Goal: Check status: Check status

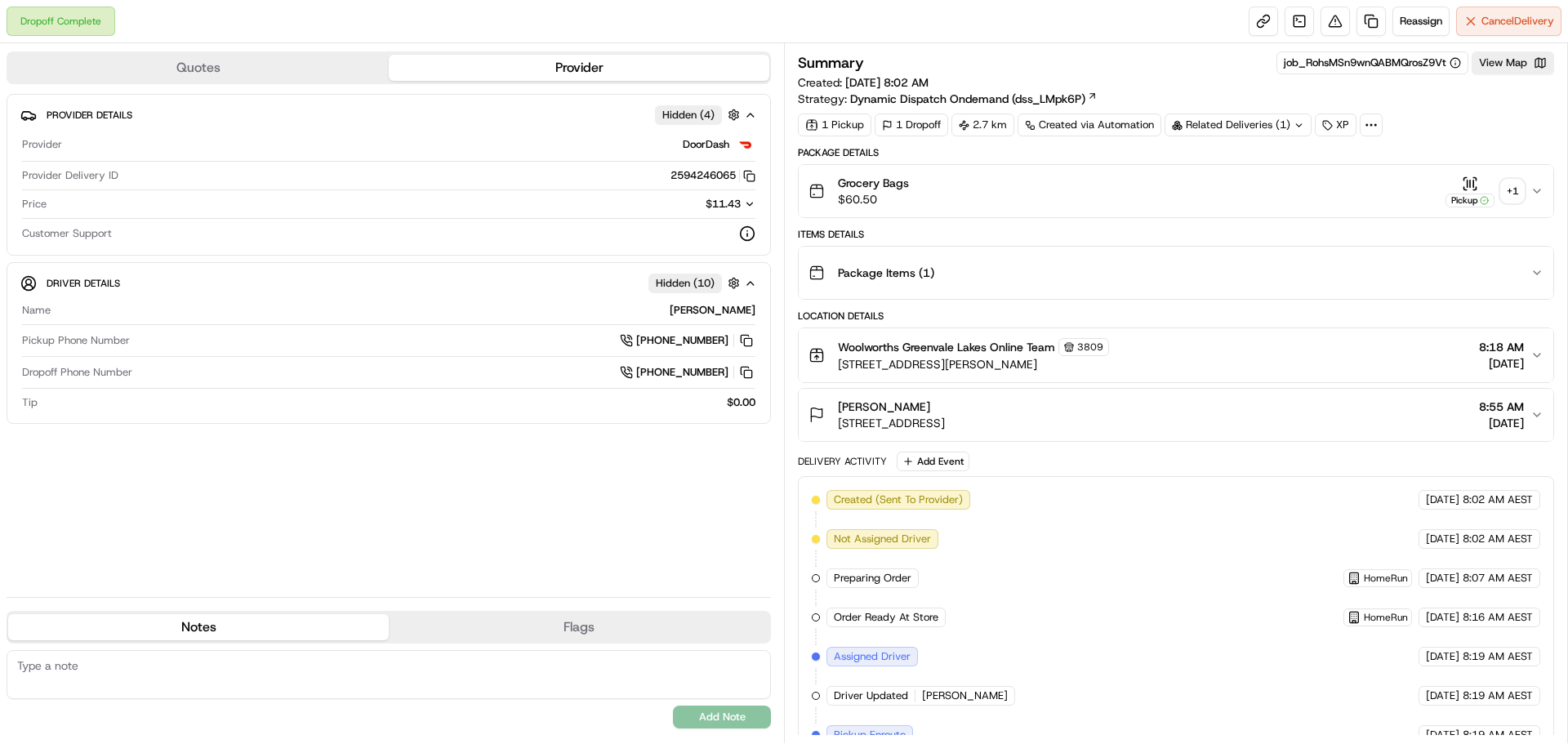
click at [1537, 182] on button "Grocery Bags $60.50 Pickup + 1" at bounding box center [1176, 191] width 755 height 53
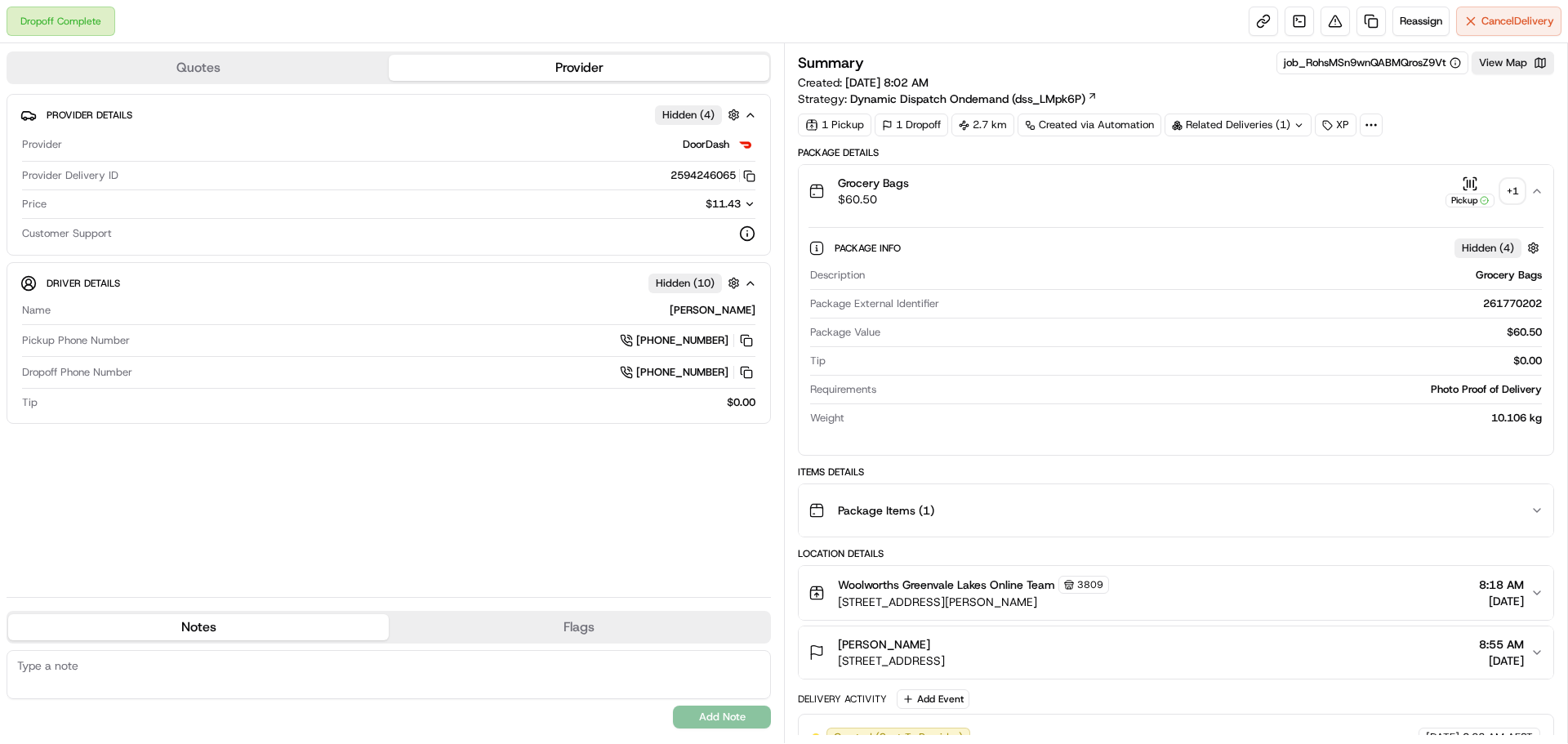
click at [1514, 193] on div "+ 1" at bounding box center [1511, 190] width 22 height 22
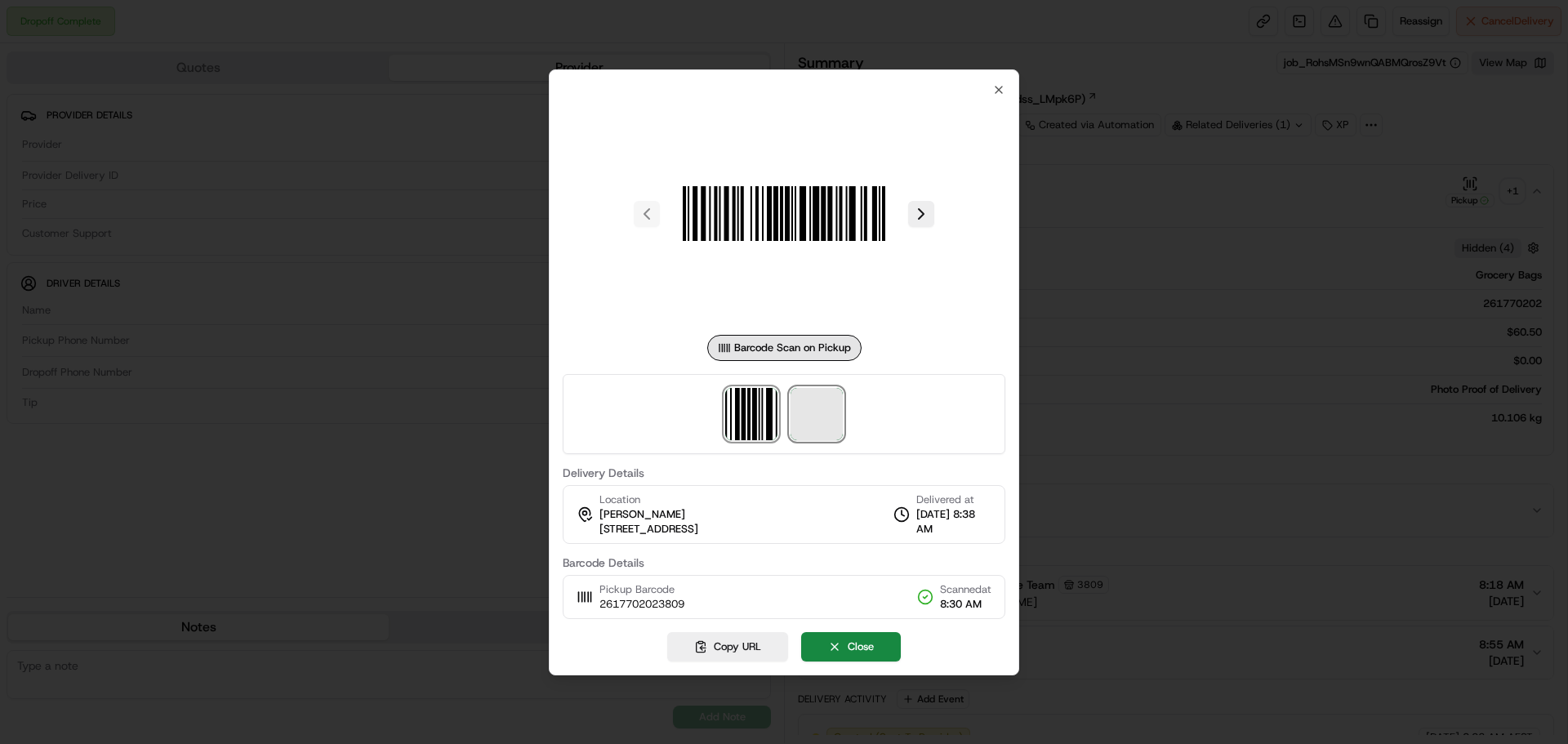
click at [819, 396] on span at bounding box center [817, 414] width 53 height 53
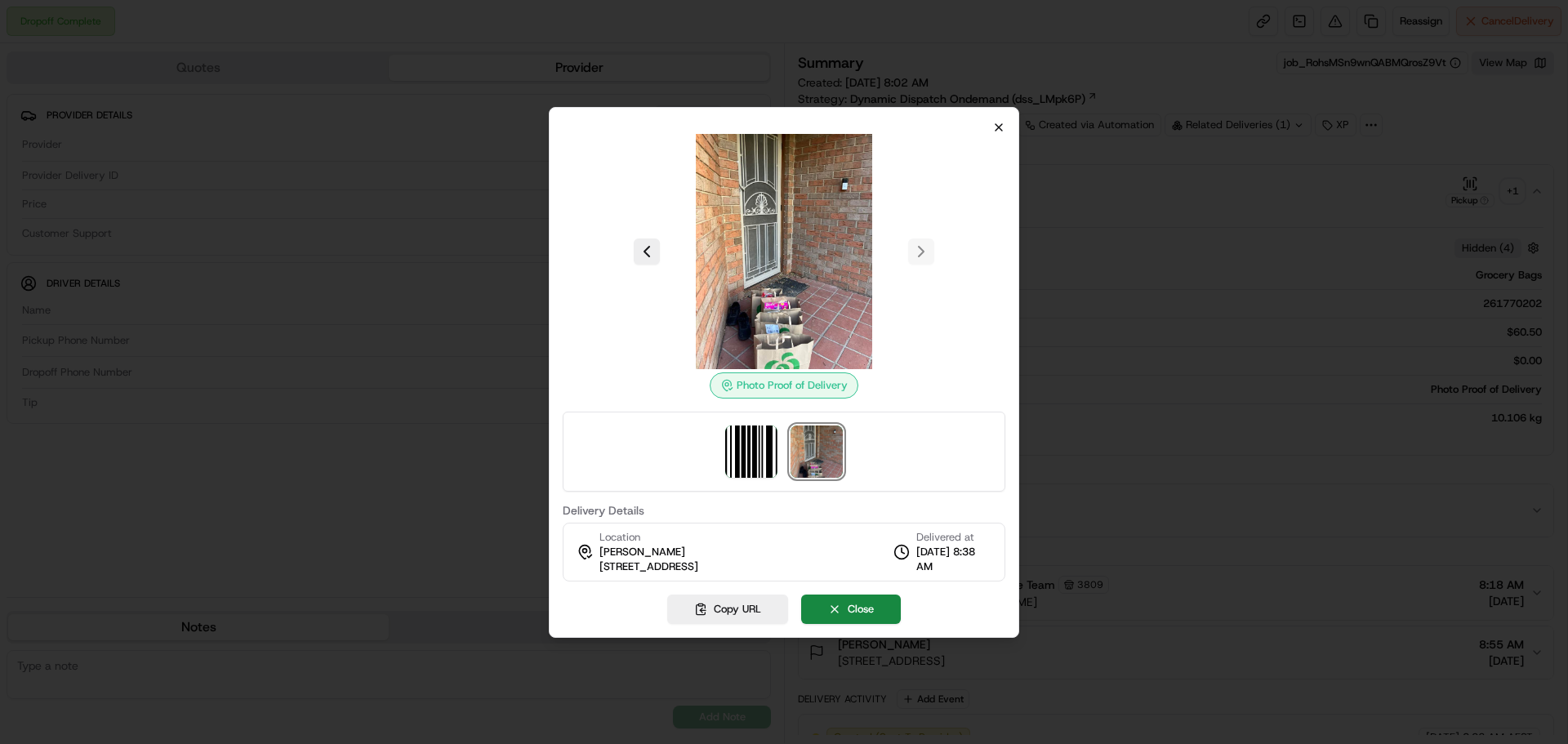
drag, startPoint x: 986, startPoint y: 114, endPoint x: 995, endPoint y: 131, distance: 19.2
click at [990, 114] on div "Photo Proof of Delivery Delivery Details Location Maz Helwani 26 Orion Way, Rox…" at bounding box center [784, 373] width 471 height 531
click at [995, 131] on icon "button" at bounding box center [998, 127] width 13 height 13
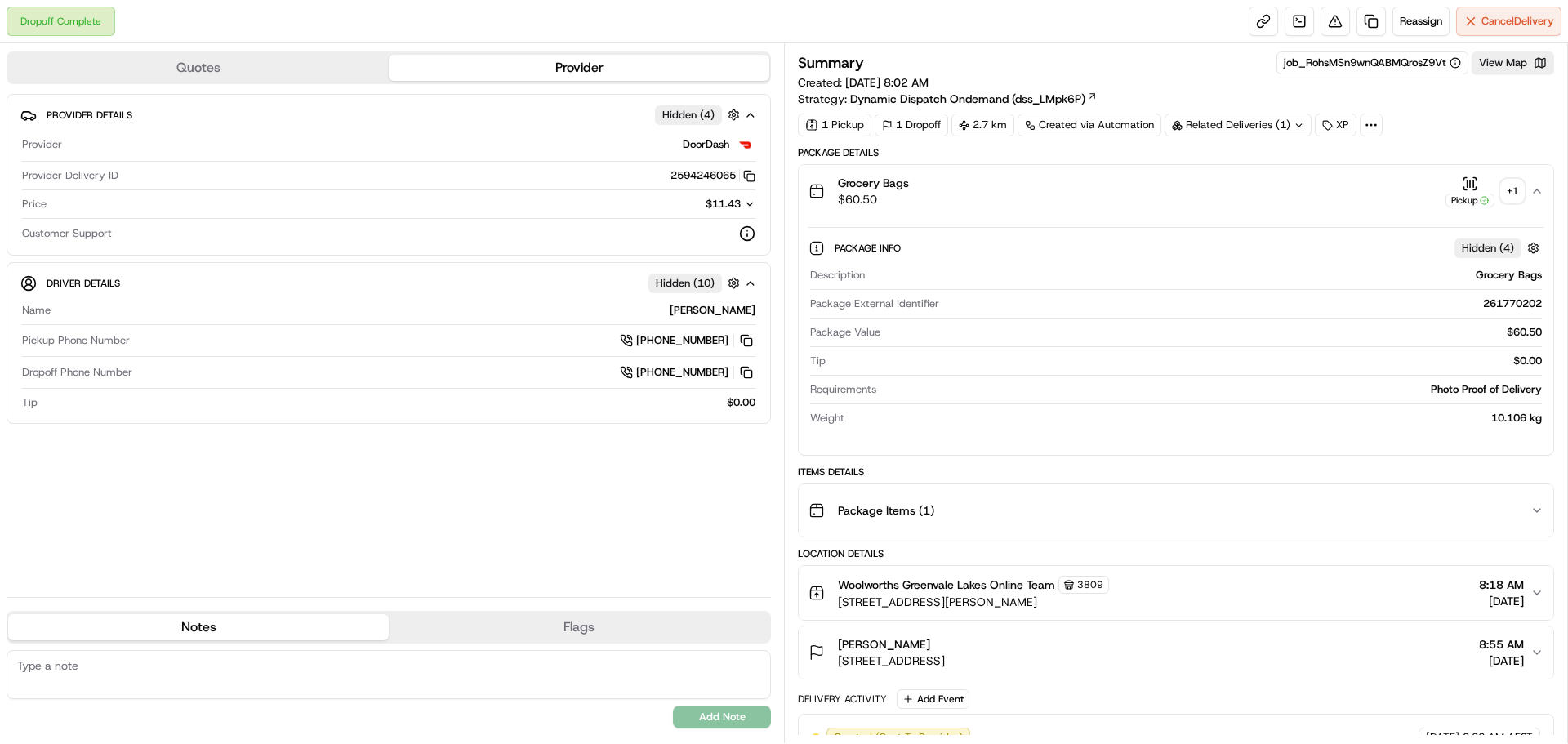
click at [1503, 192] on div "+ 1" at bounding box center [1511, 190] width 22 height 22
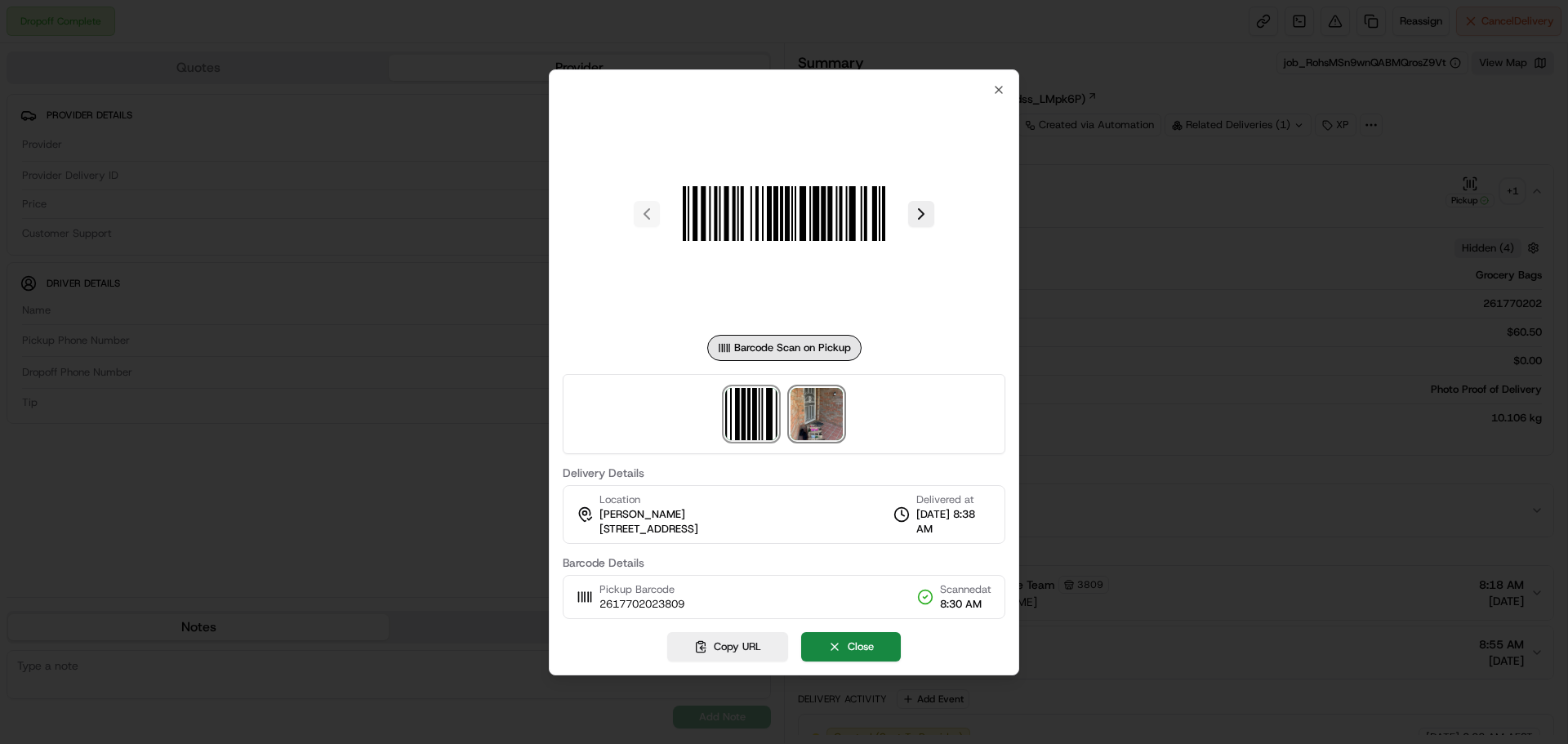
click at [807, 418] on img at bounding box center [817, 414] width 53 height 53
click at [1247, 96] on div at bounding box center [784, 372] width 1568 height 744
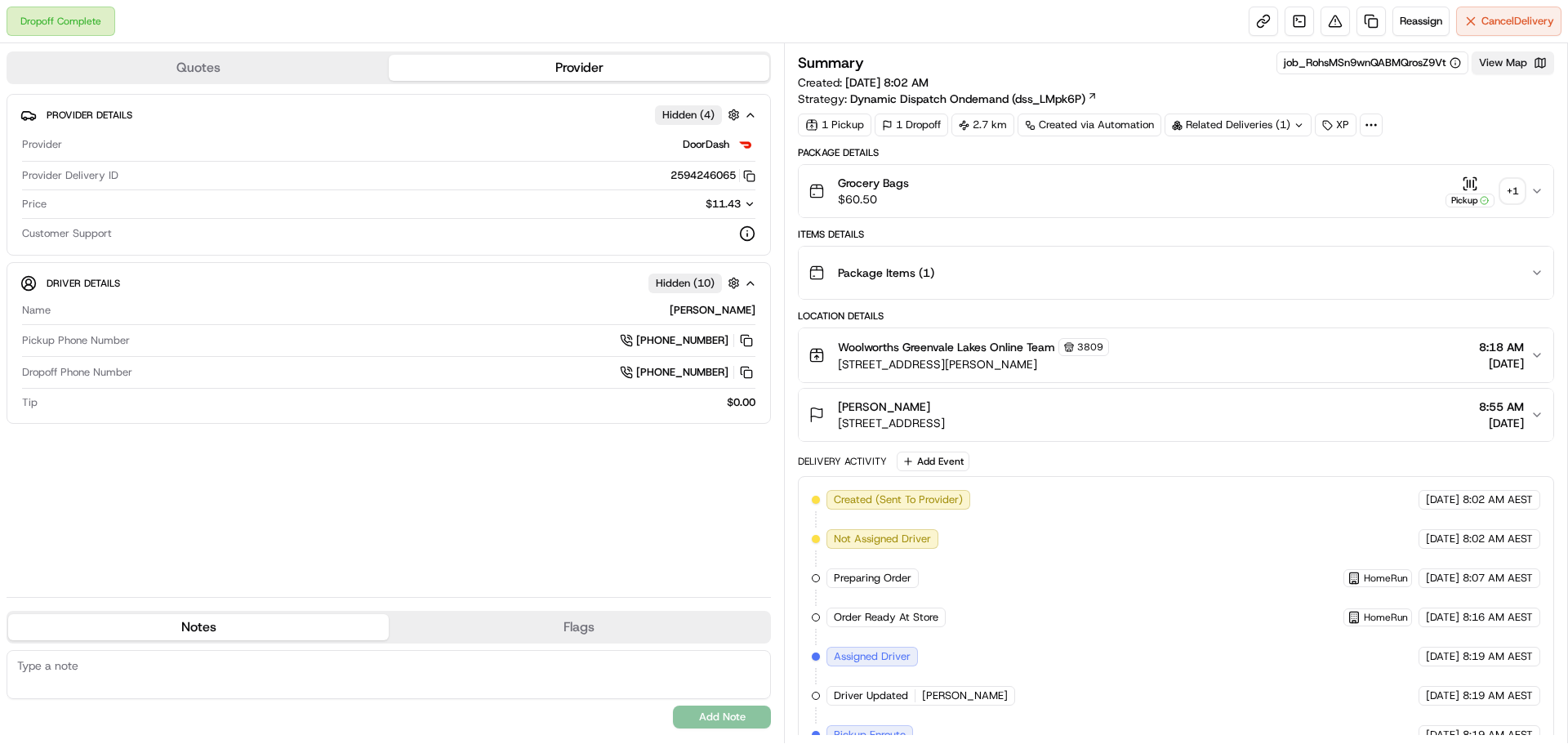
click at [1537, 62] on button "View Map" at bounding box center [1512, 62] width 82 height 22
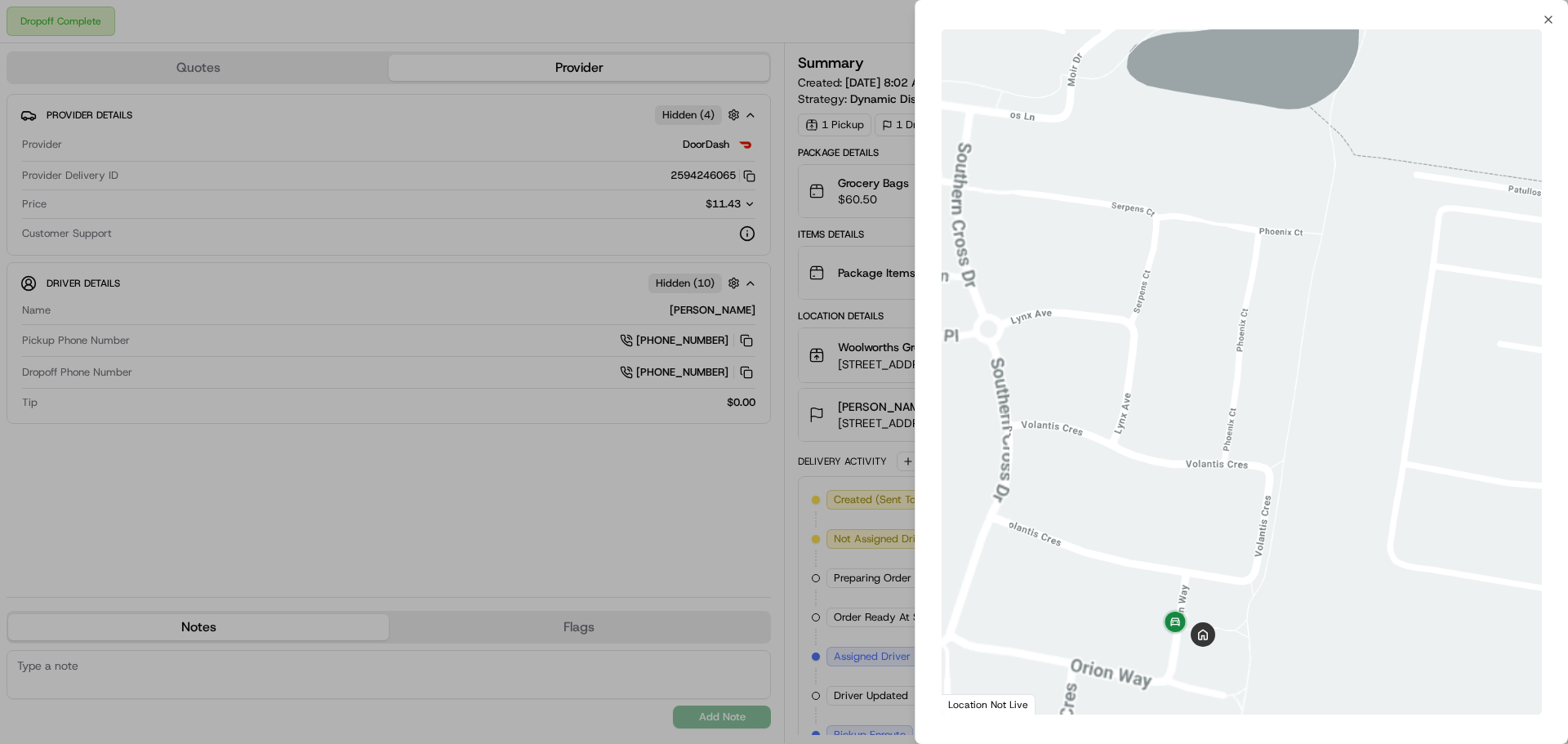
drag, startPoint x: 1316, startPoint y: 566, endPoint x: 1365, endPoint y: 306, distance: 264.6
click at [1365, 306] on div at bounding box center [1241, 372] width 600 height 685
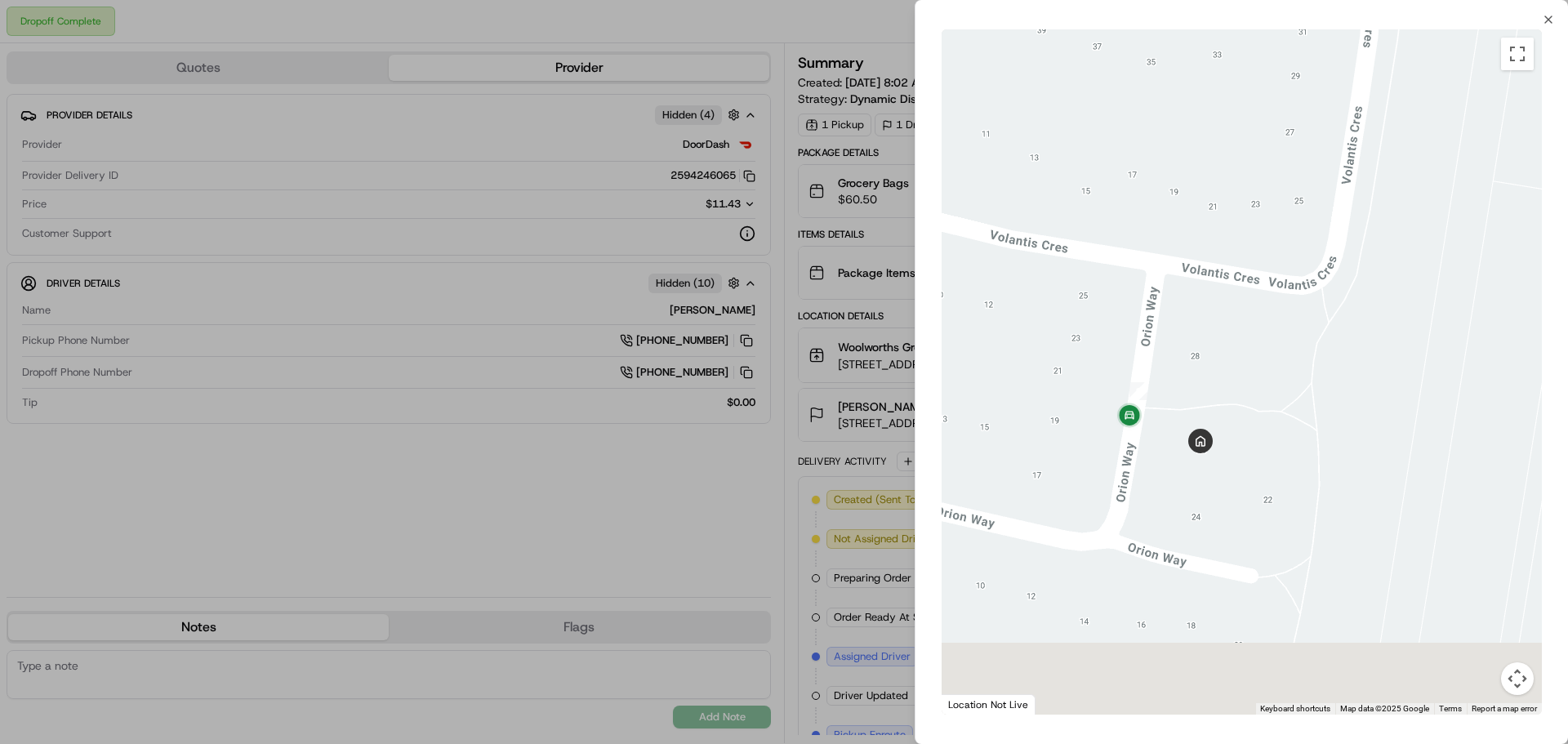
drag, startPoint x: 1300, startPoint y: 417, endPoint x: 1345, endPoint y: 273, distance: 150.9
click at [1345, 273] on div at bounding box center [1241, 372] width 600 height 685
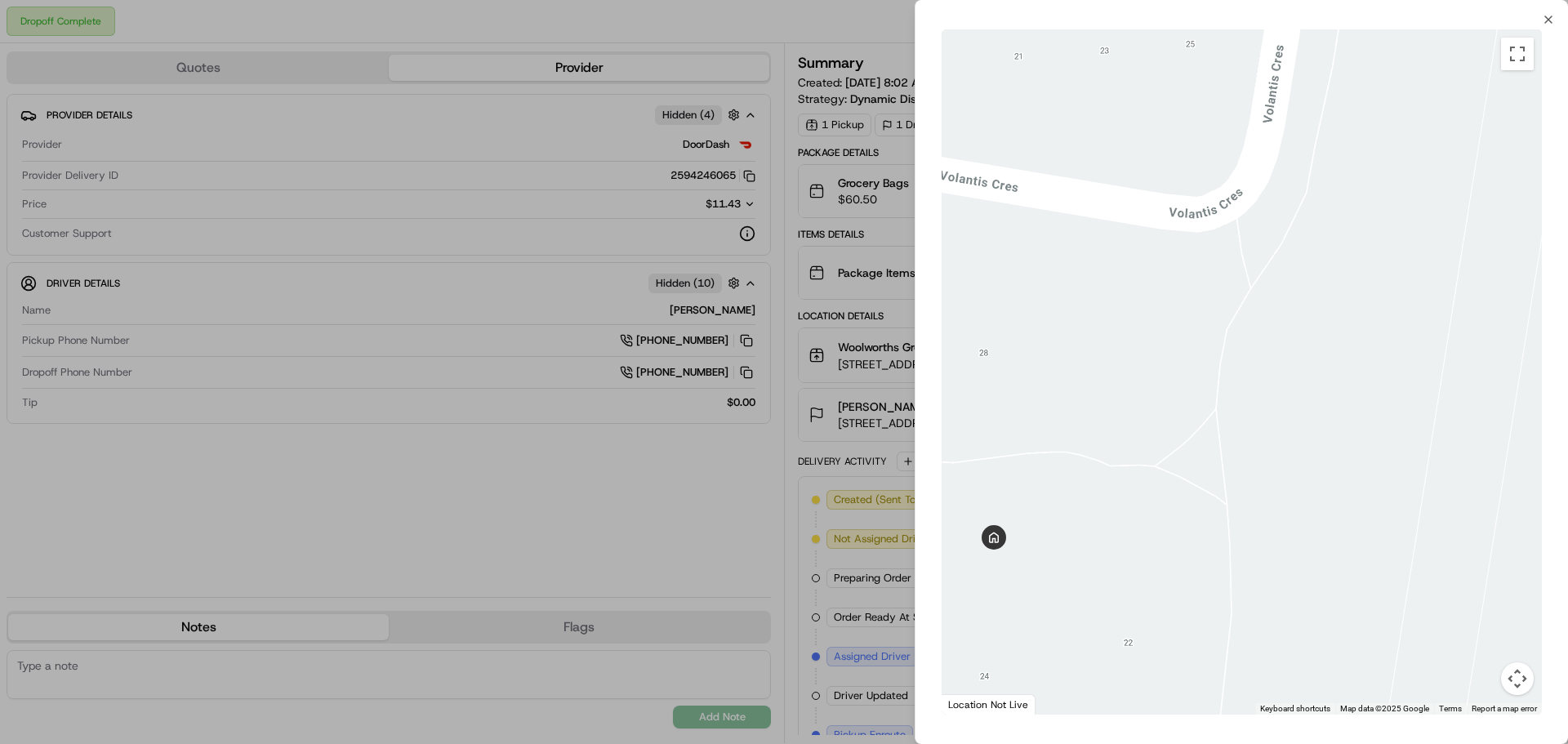
click at [806, 210] on div at bounding box center [784, 372] width 1568 height 744
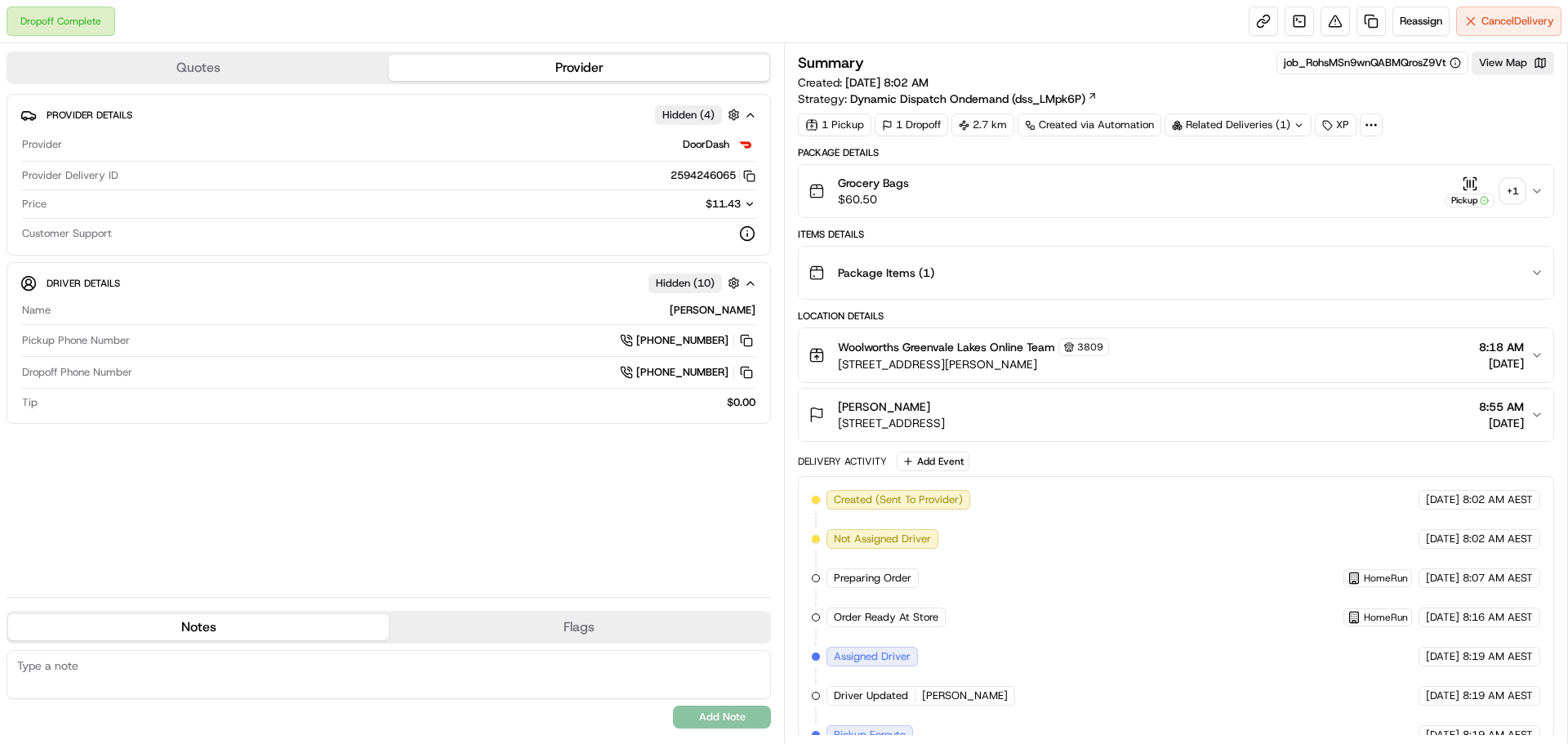
click at [1544, 189] on button "Grocery Bags $60.50 Pickup + 1" at bounding box center [1176, 191] width 755 height 53
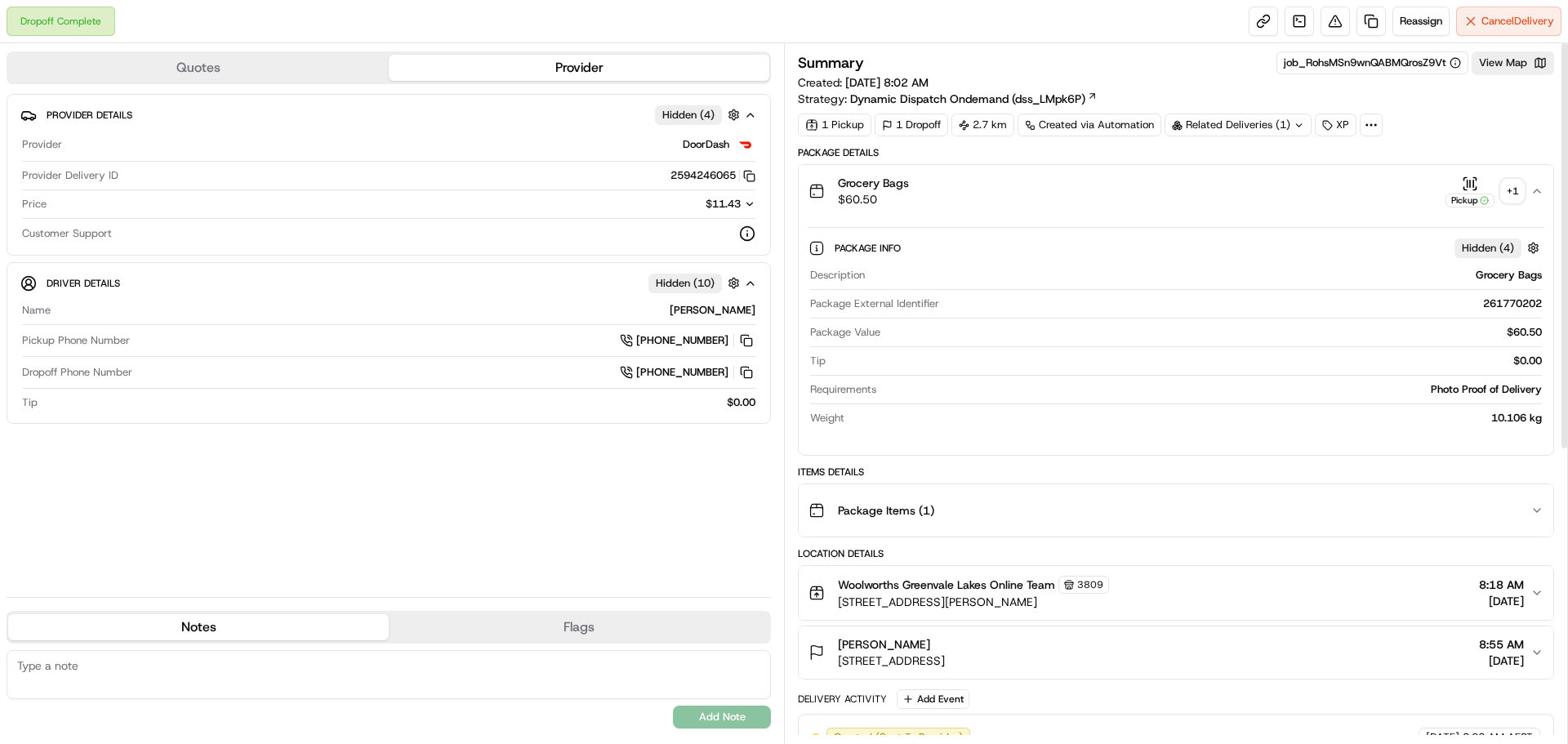
click at [1512, 193] on div "+ 1" at bounding box center [1511, 190] width 22 height 22
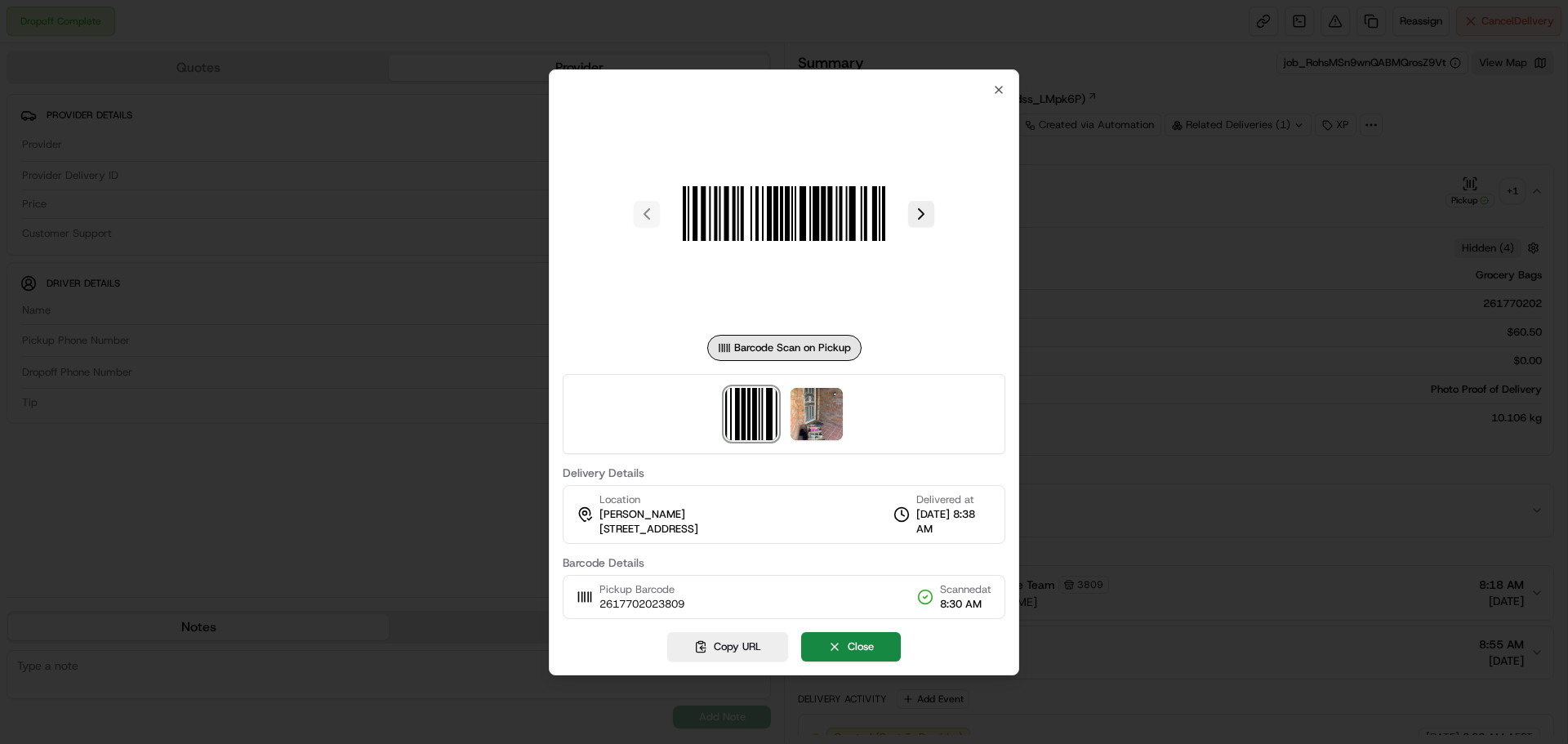
click at [855, 396] on div at bounding box center [783, 414] width 442 height 80
drag, startPoint x: 846, startPoint y: 397, endPoint x: 836, endPoint y: 402, distance: 11.2
click at [843, 397] on div at bounding box center [783, 414] width 442 height 80
click at [836, 402] on img at bounding box center [817, 414] width 53 height 53
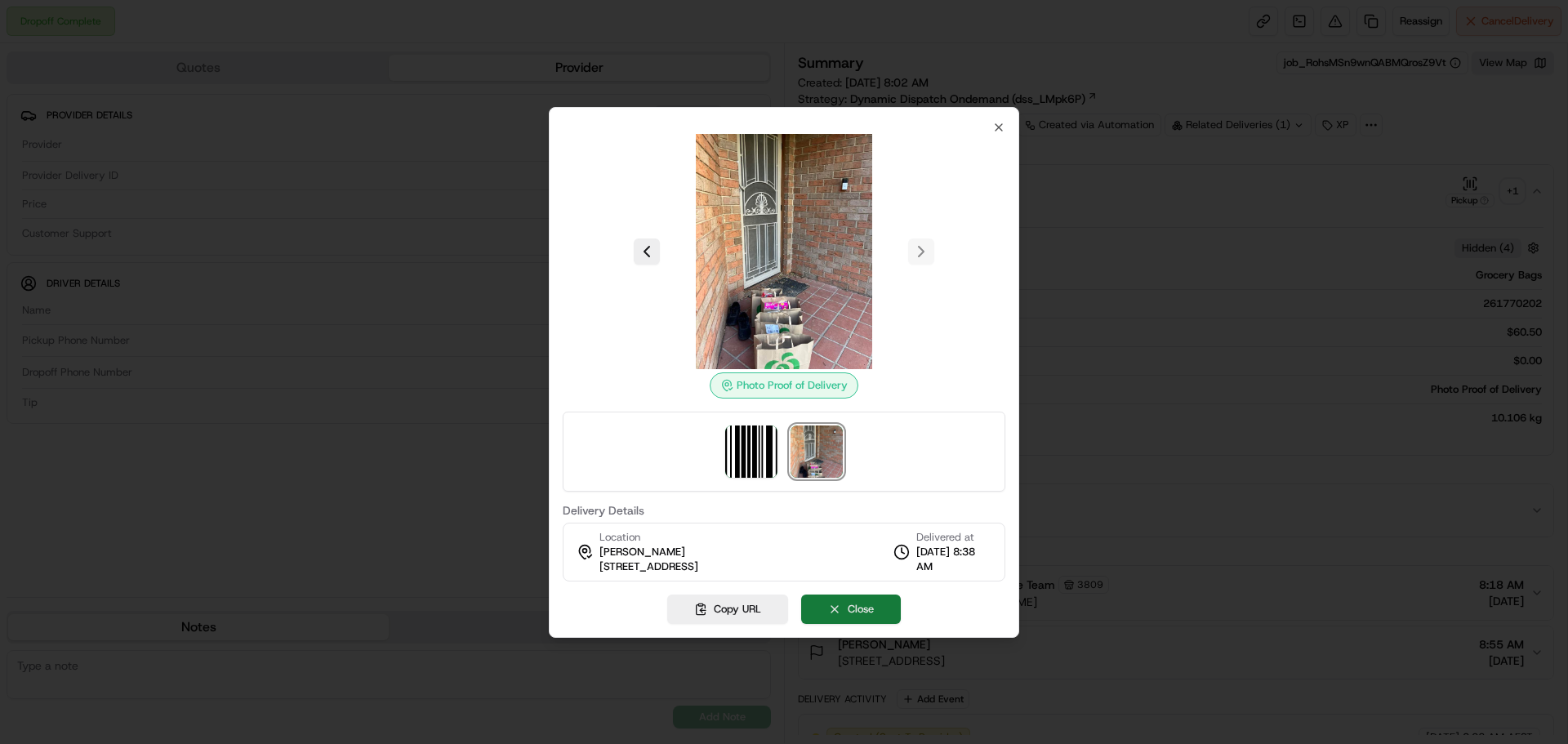
click at [848, 614] on button "Close" at bounding box center [850, 609] width 100 height 29
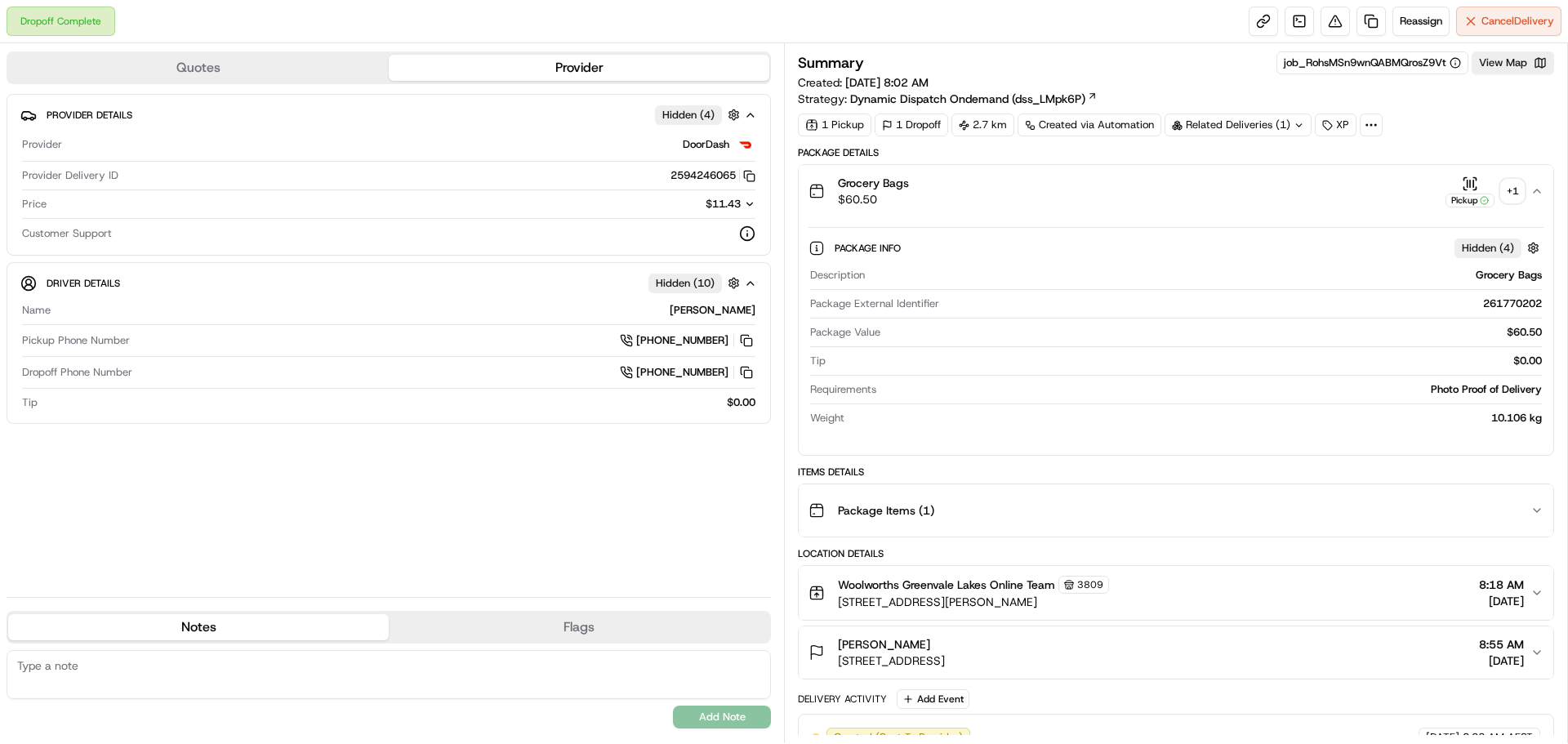
drag, startPoint x: 1080, startPoint y: 661, endPoint x: 840, endPoint y: 666, distance: 240.1
click at [840, 666] on div "Maz Helwani 26 Orion Way, Roxburgh Park, VIC 3064, AU 8:55 AM 20/08/2025" at bounding box center [1169, 652] width 722 height 32
click at [1506, 181] on div "+ 1" at bounding box center [1511, 190] width 22 height 22
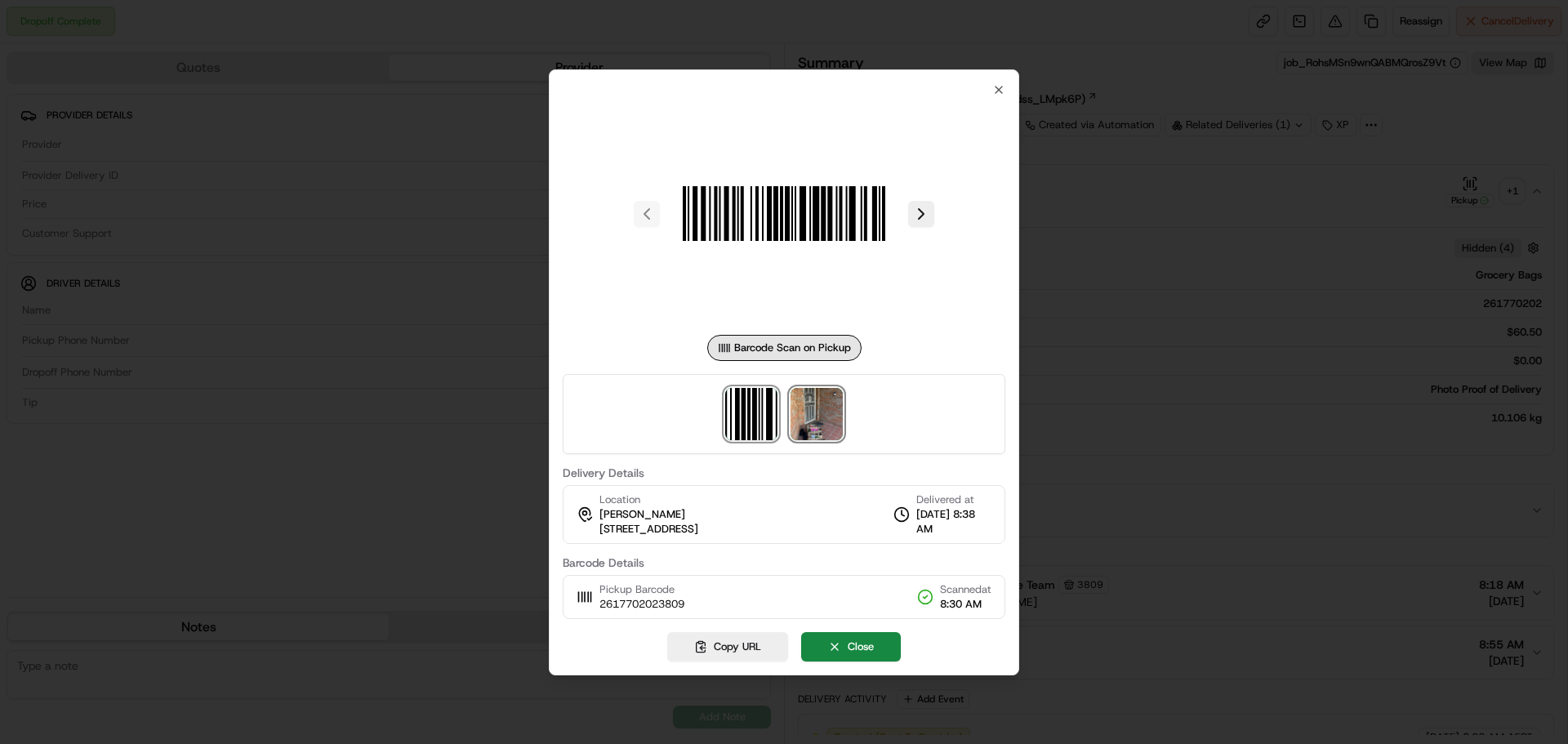
click at [839, 412] on img at bounding box center [817, 414] width 53 height 53
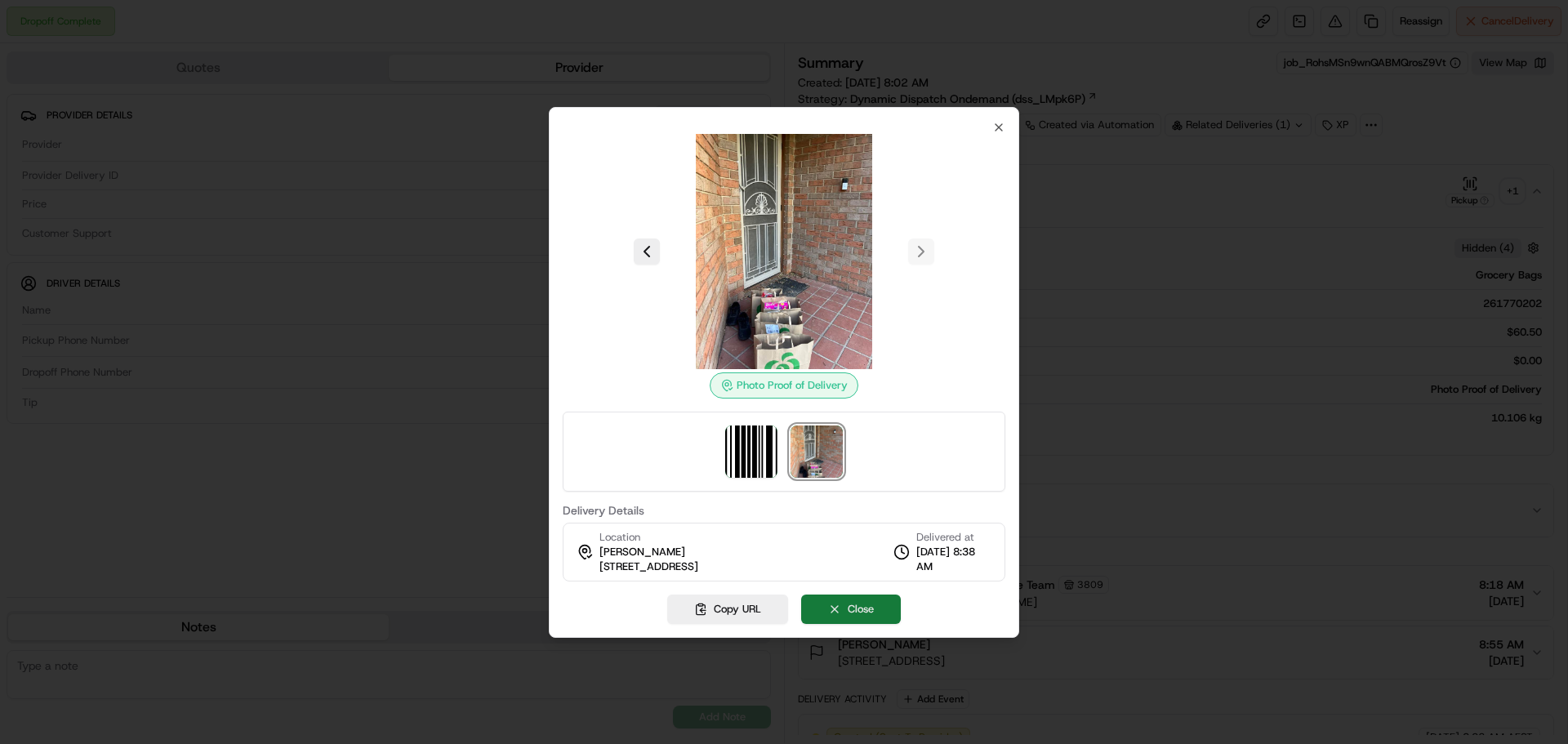
click at [866, 617] on button "Close" at bounding box center [850, 609] width 100 height 29
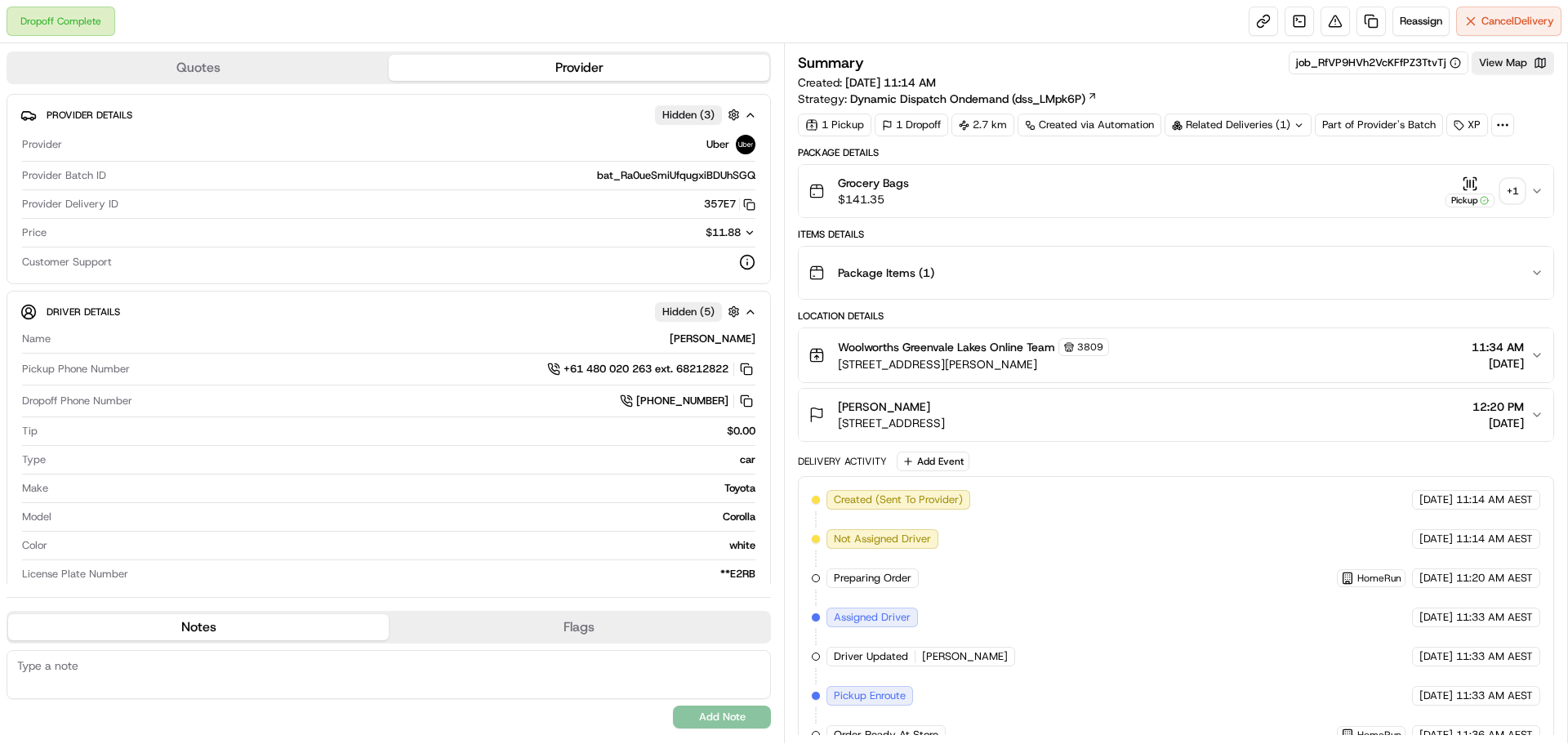
click at [1532, 188] on icon "button" at bounding box center [1536, 190] width 13 height 13
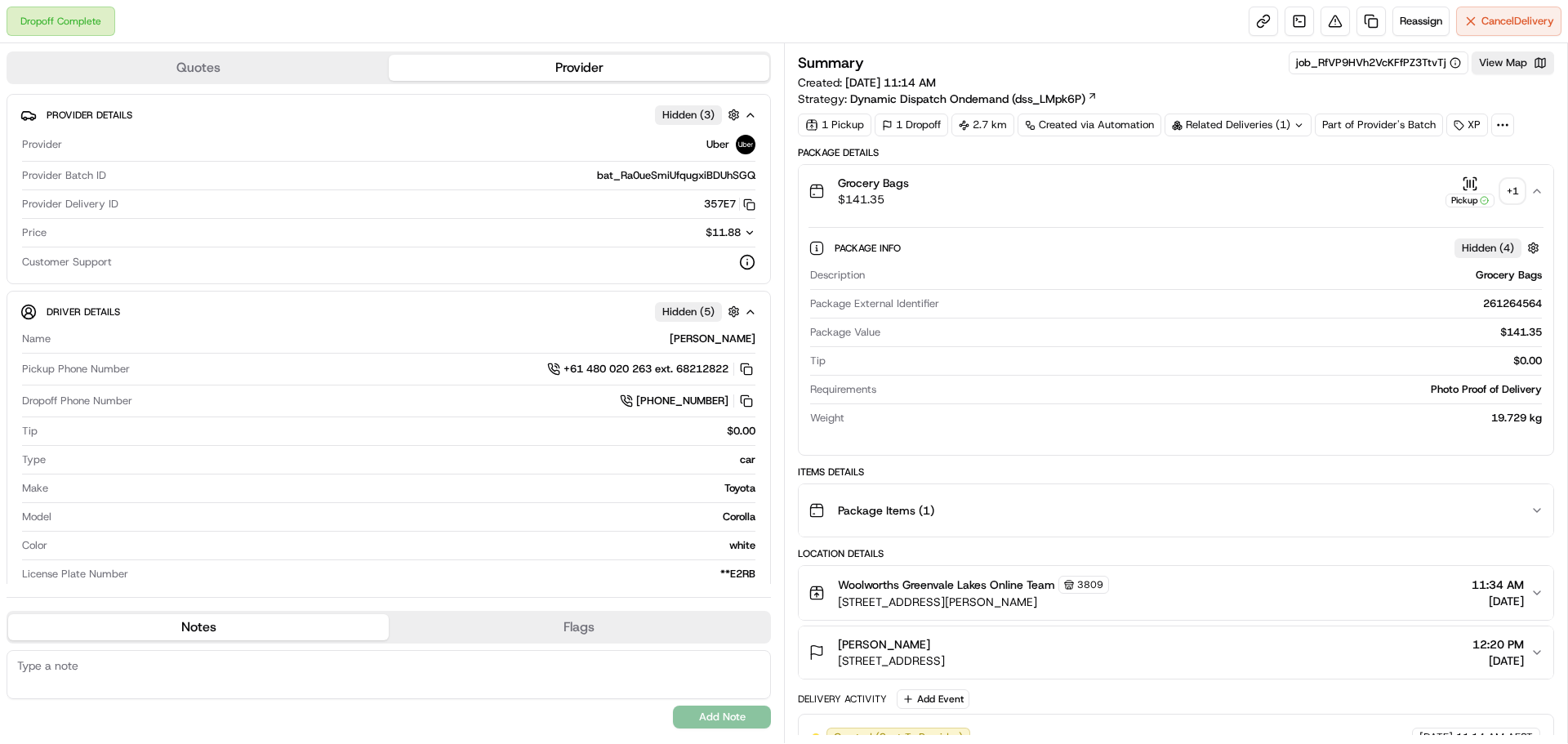
click at [1515, 193] on div "+ 1" at bounding box center [1511, 190] width 22 height 22
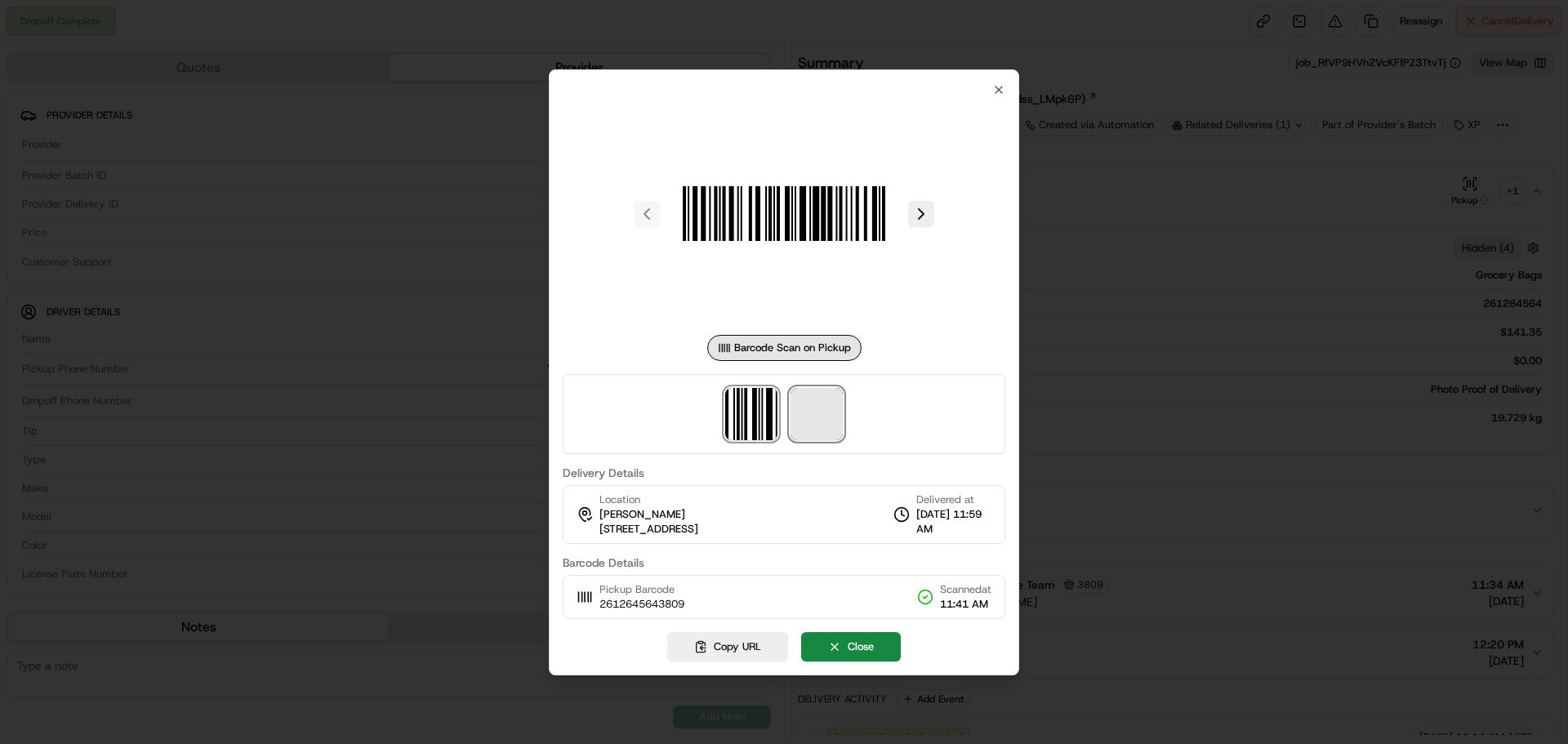
click at [822, 401] on span at bounding box center [817, 414] width 53 height 53
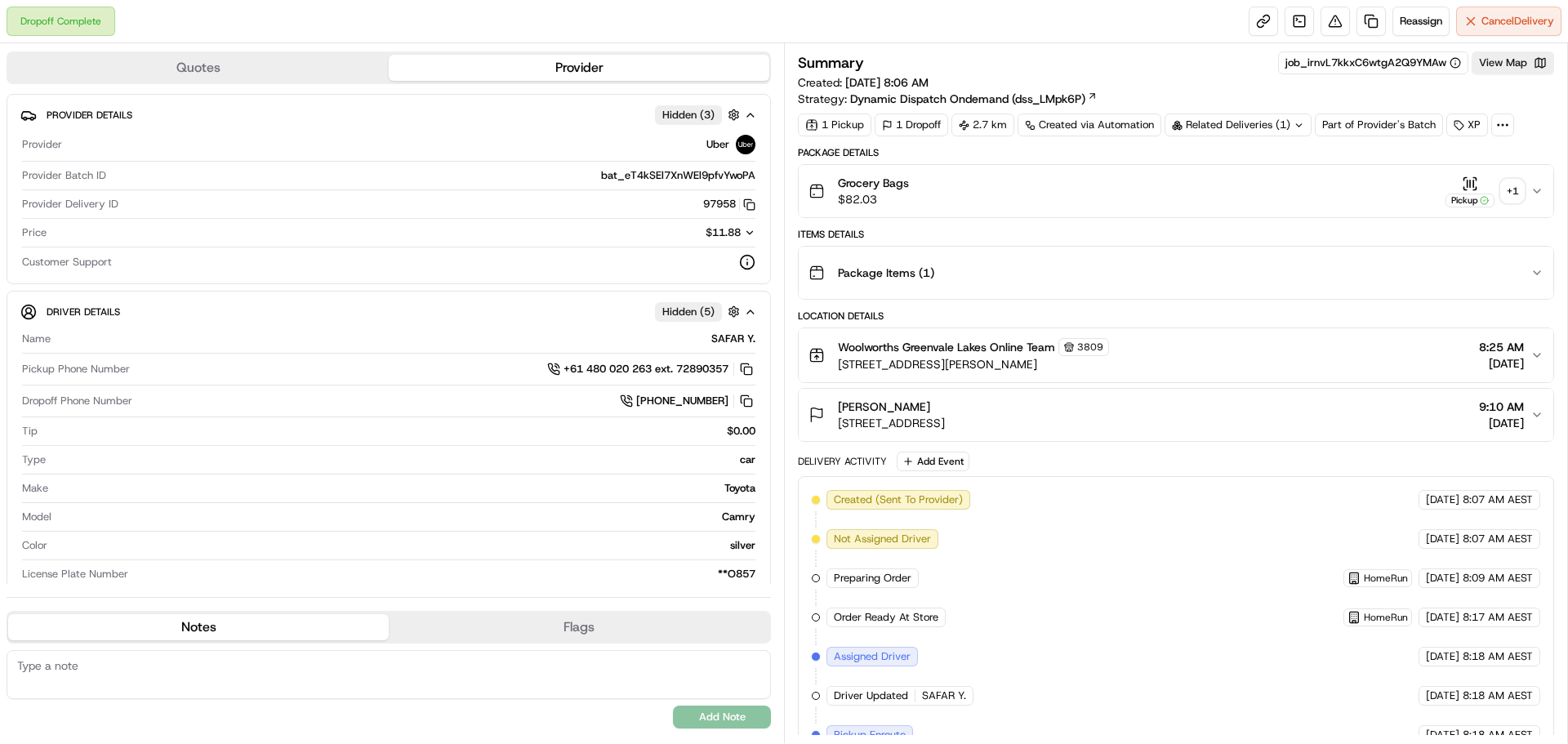
click at [1515, 187] on div "+ 1" at bounding box center [1511, 190] width 22 height 22
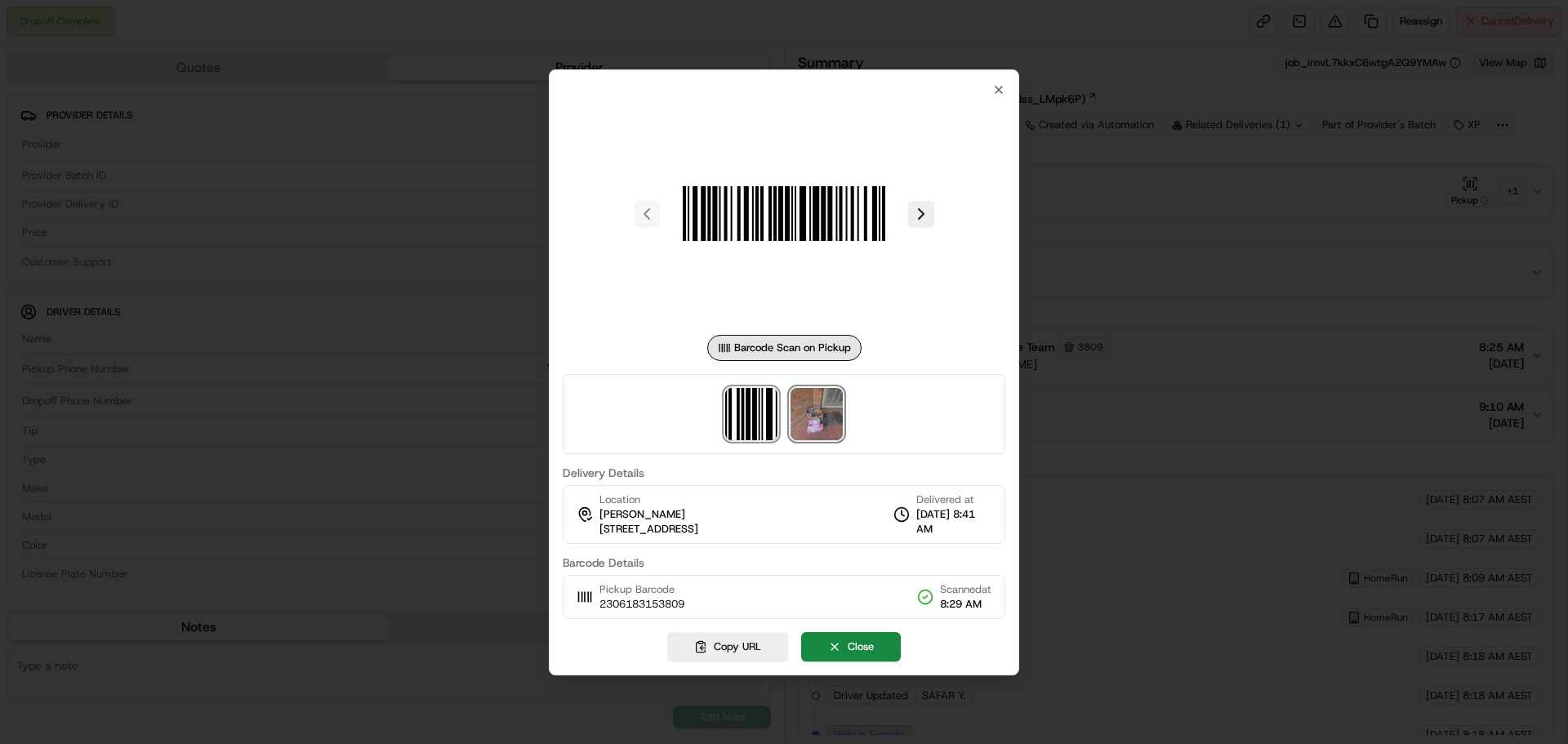
click at [797, 400] on img at bounding box center [817, 414] width 53 height 53
